Goal: Book appointment/travel/reservation

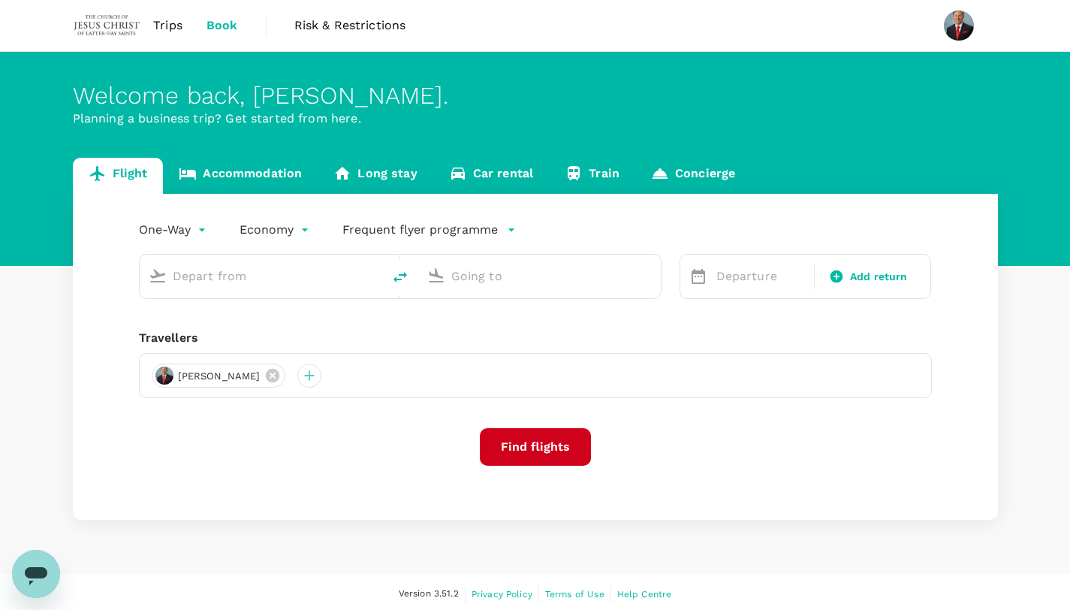
type input "Penang Intl (PEN)"
type input "Suvarnabhumi Intl (BKK)"
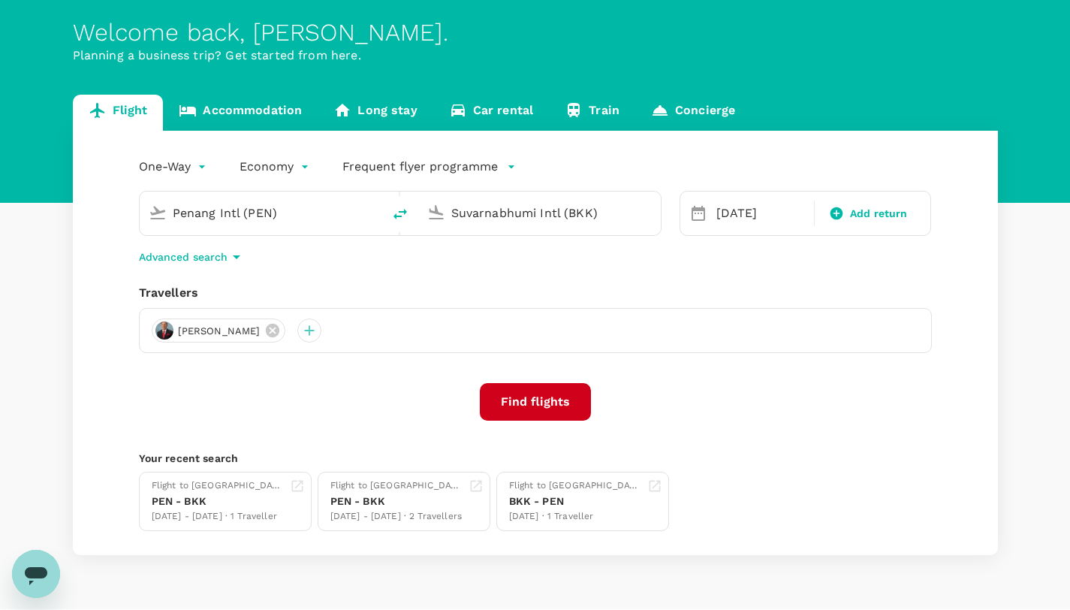
scroll to position [64, 0]
